Goal: Task Accomplishment & Management: Manage account settings

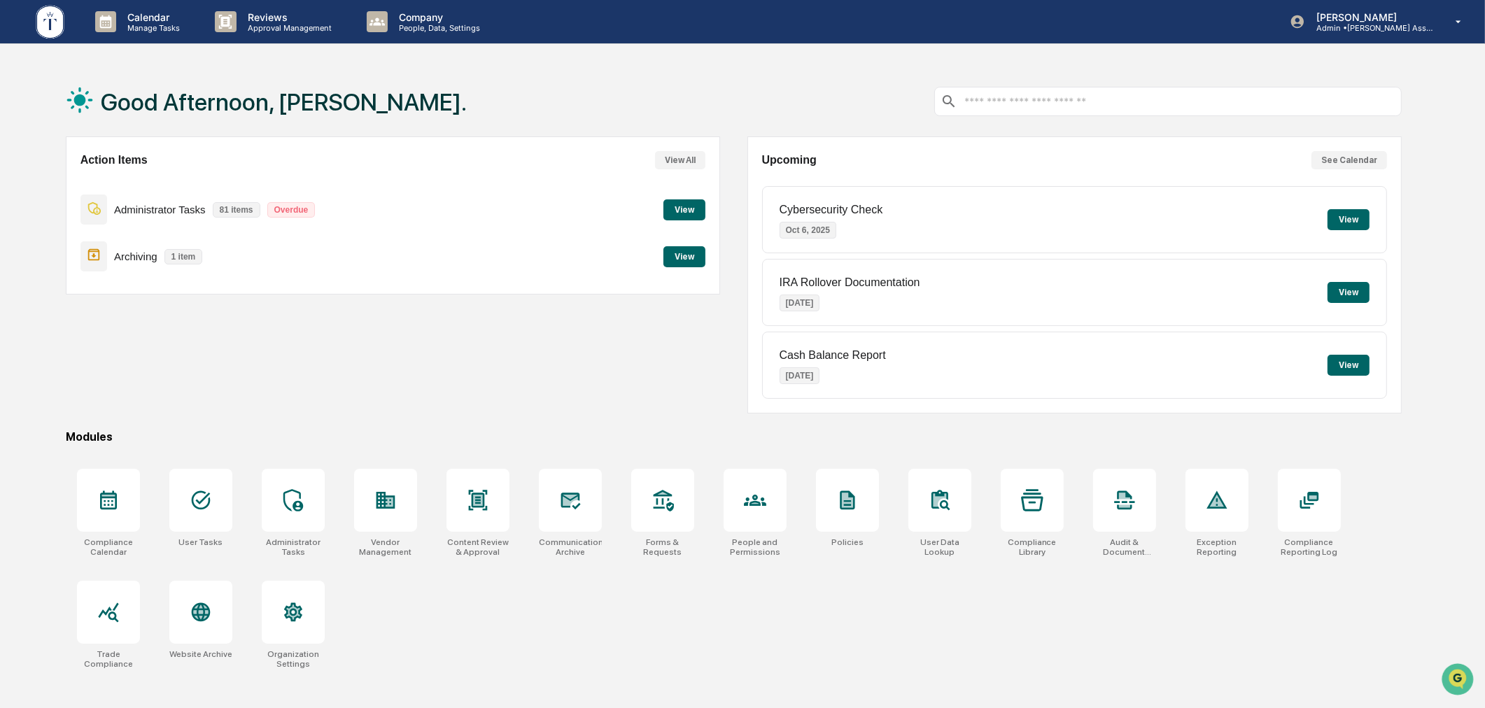
click at [734, 193] on div "Action Items View All Administrator Tasks 81 items Overdue View Archiving 1 ite…" at bounding box center [734, 275] width 1337 height 277
click at [193, 493] on icon at bounding box center [201, 500] width 22 height 22
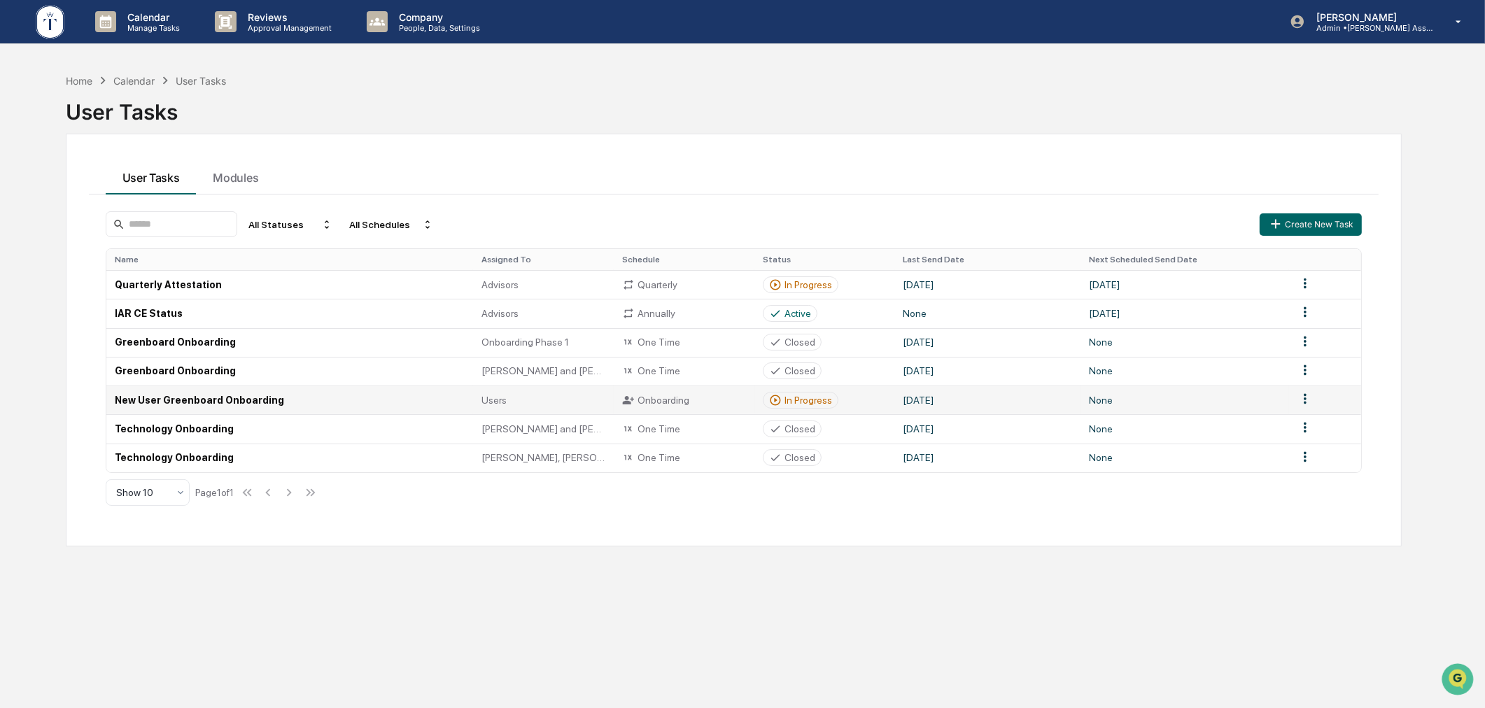
click at [820, 396] on div "In Progress" at bounding box center [809, 400] width 48 height 11
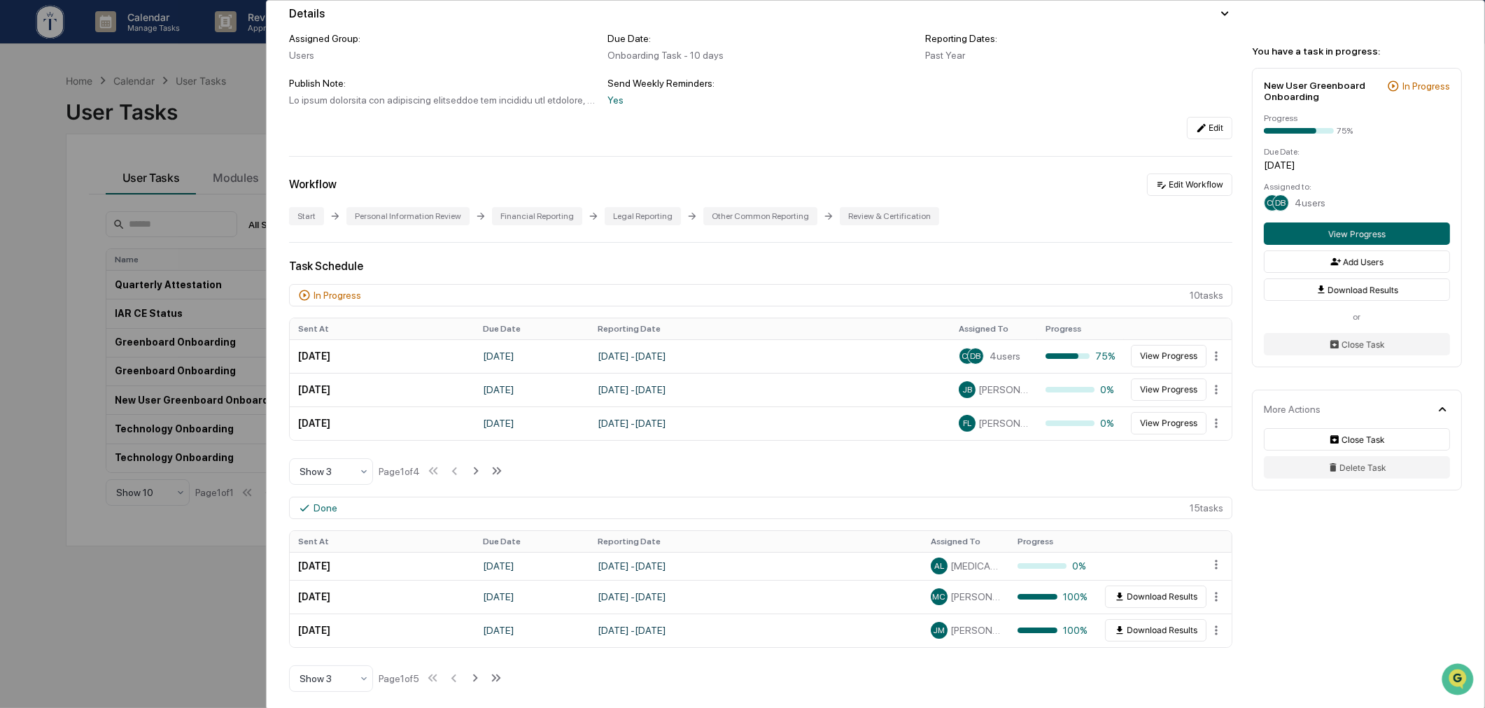
scroll to position [519, 0]
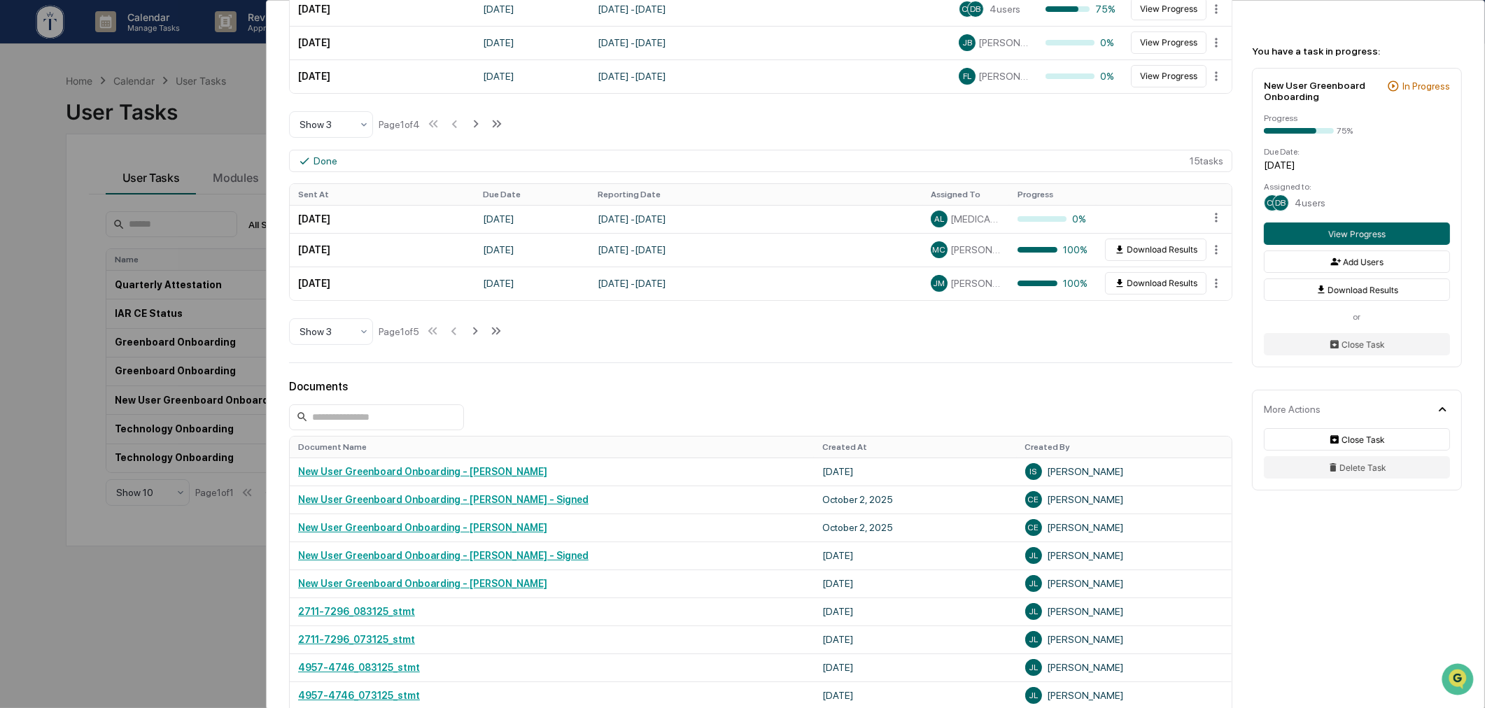
click at [132, 595] on div "User Tasks New User Greenboard Onboarding New User Greenboard Onboarding Active…" at bounding box center [742, 354] width 1485 height 708
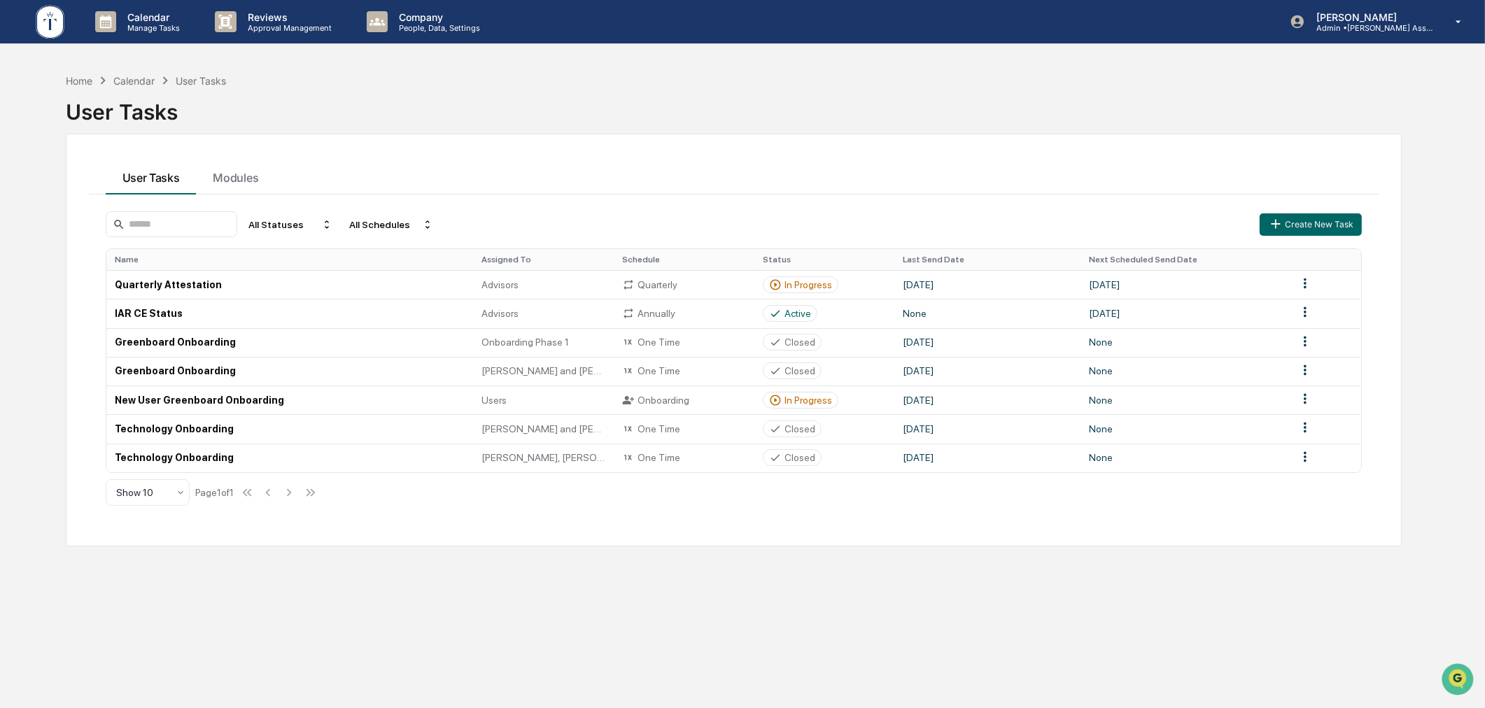
click at [256, 553] on div "Home Calendar User Tasks User Tasks User Tasks Modules All Statuses All Schedul…" at bounding box center [734, 421] width 1379 height 708
click at [515, 605] on div "Home Calendar User Tasks User Tasks User Tasks Modules All Statuses All Schedul…" at bounding box center [734, 421] width 1379 height 708
click at [810, 388] on td "In Progress" at bounding box center [825, 400] width 141 height 29
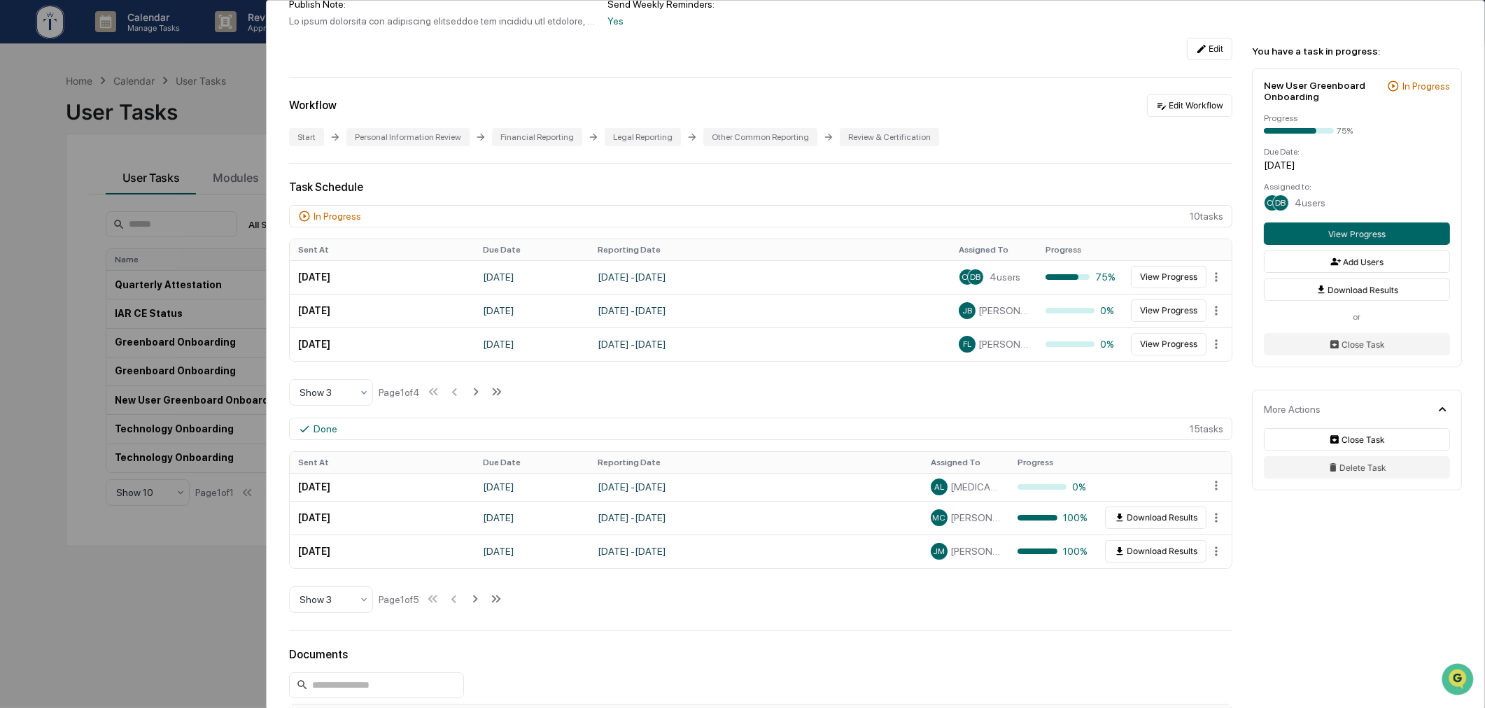
scroll to position [727, 0]
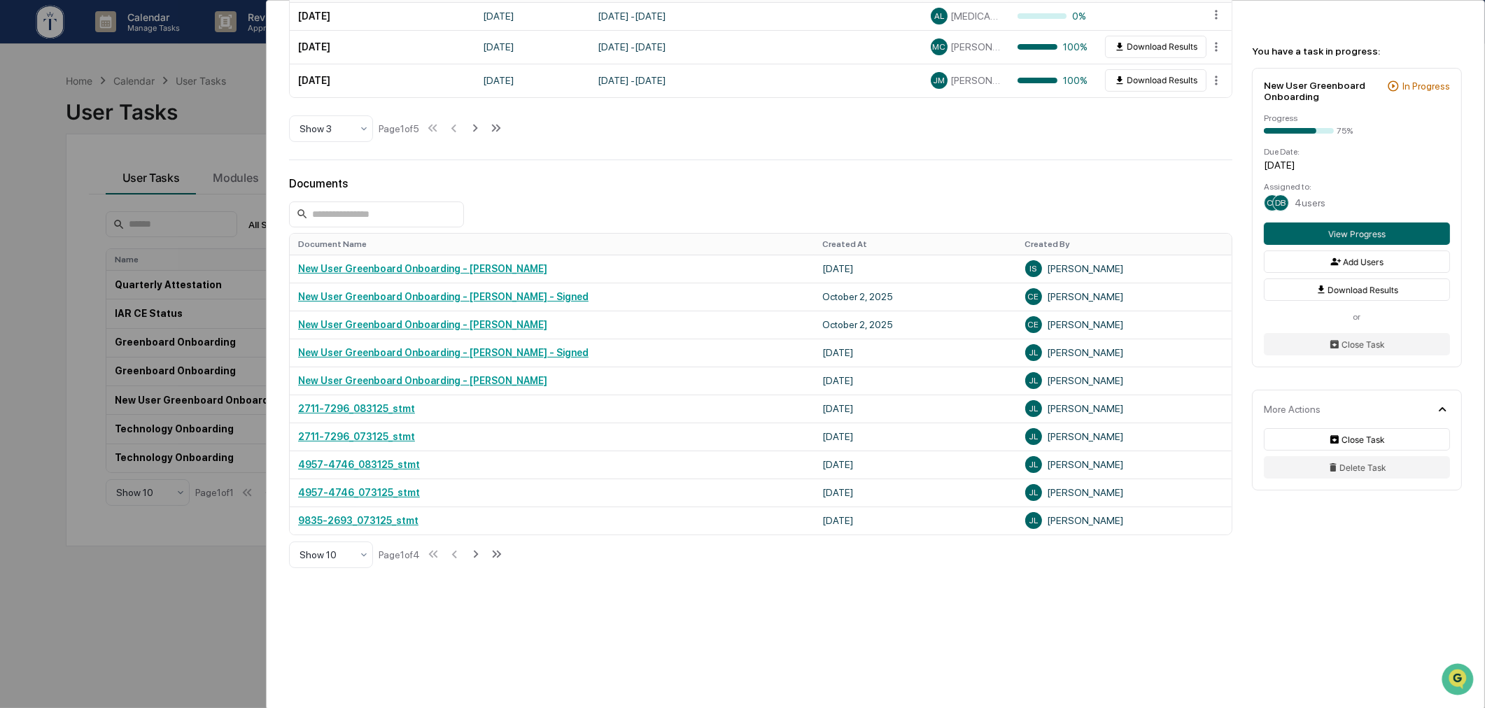
click at [170, 592] on div "User Tasks New User Greenboard Onboarding New User Greenboard Onboarding Active…" at bounding box center [742, 354] width 1485 height 708
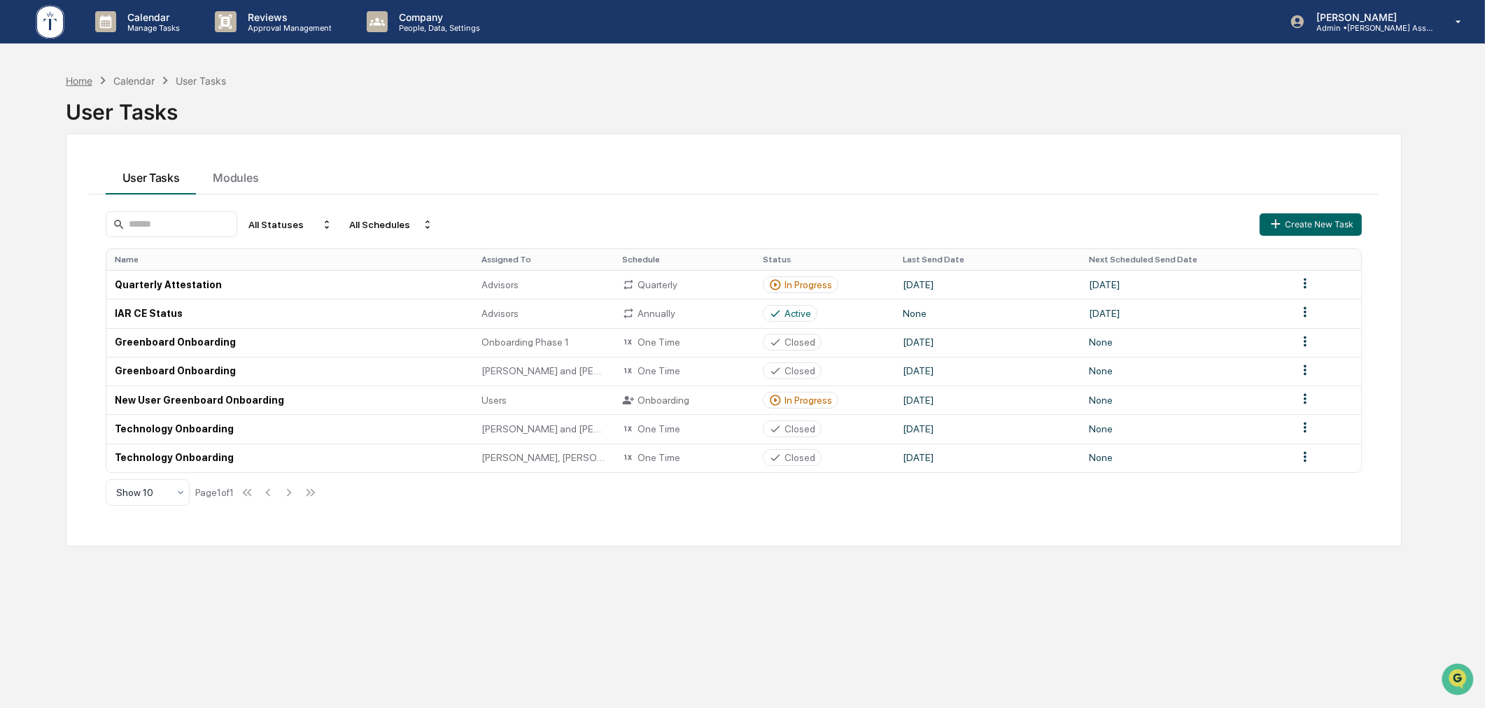
click at [78, 85] on div "Home" at bounding box center [79, 81] width 27 height 12
